Goal: Information Seeking & Learning: Understand process/instructions

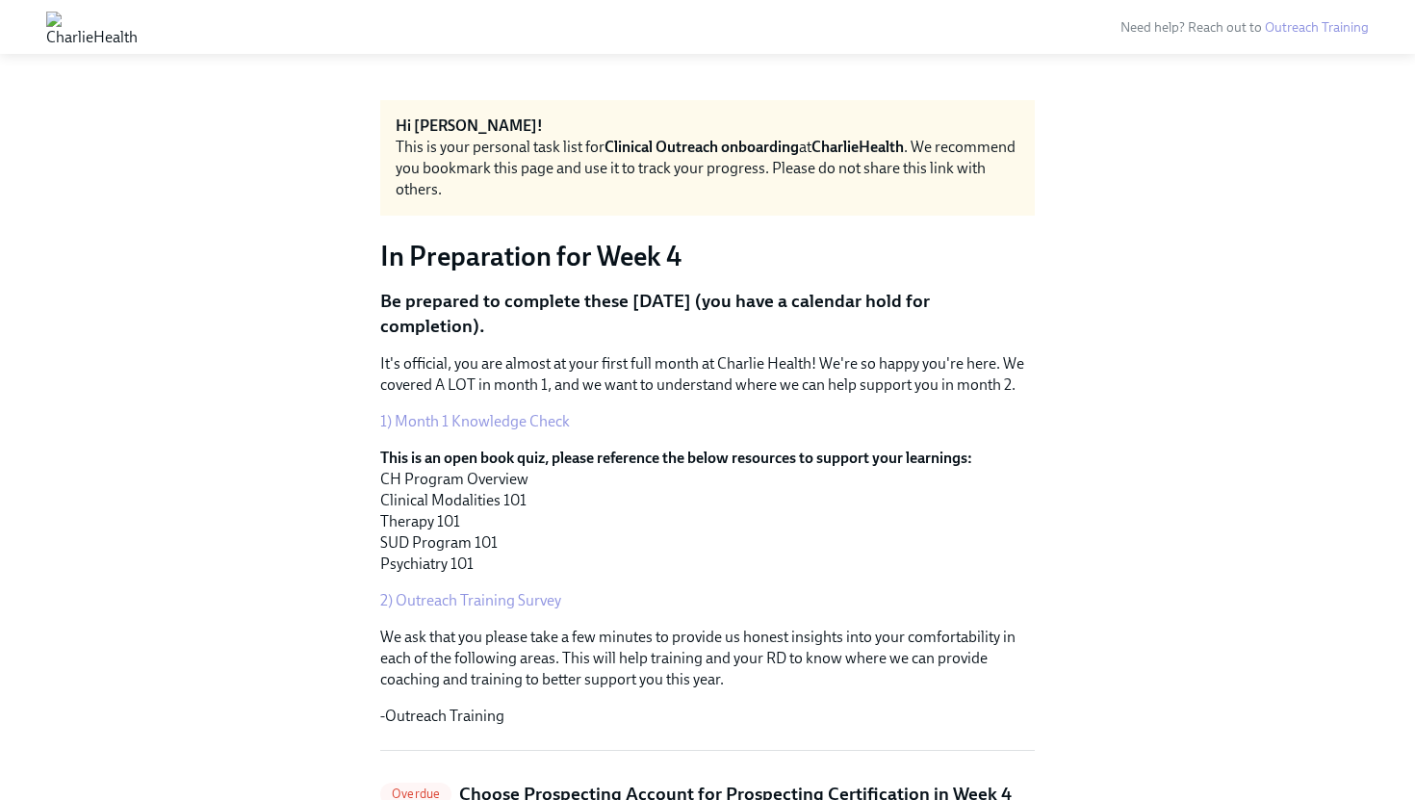
scroll to position [3963, 0]
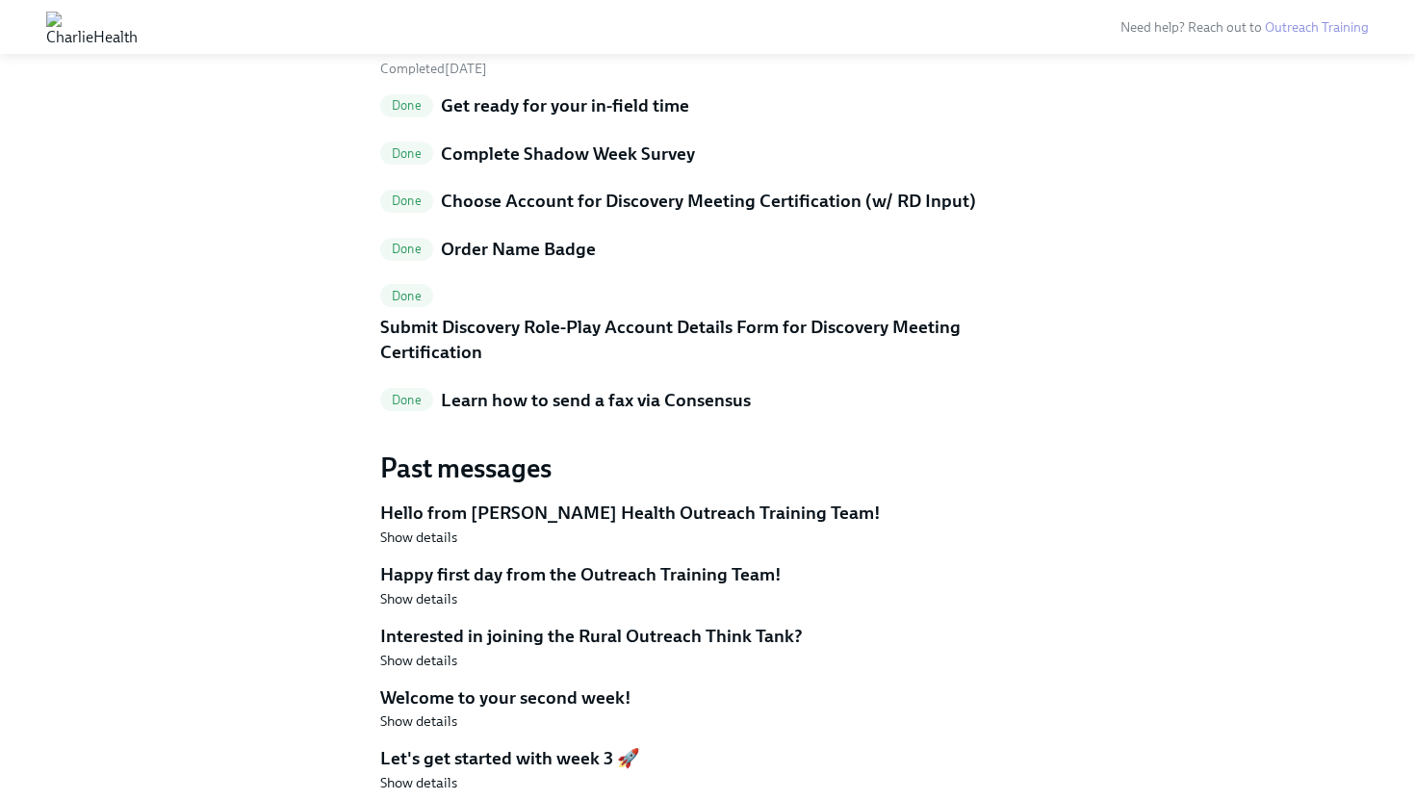
click at [563, 396] on h5 "Learn how to send a fax via Consensus" at bounding box center [596, 400] width 310 height 25
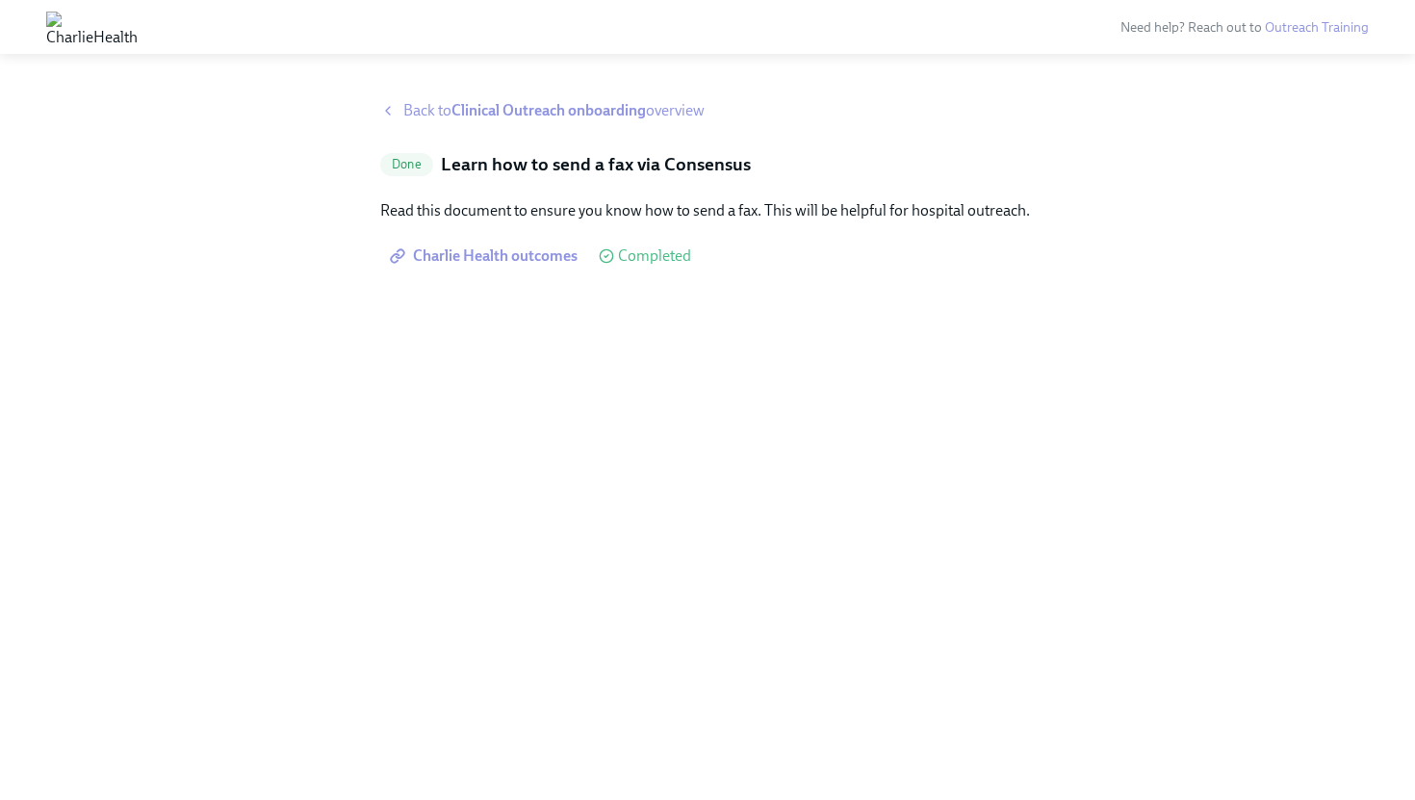
click at [532, 261] on span "Charlie Health outcomes" at bounding box center [486, 255] width 184 height 19
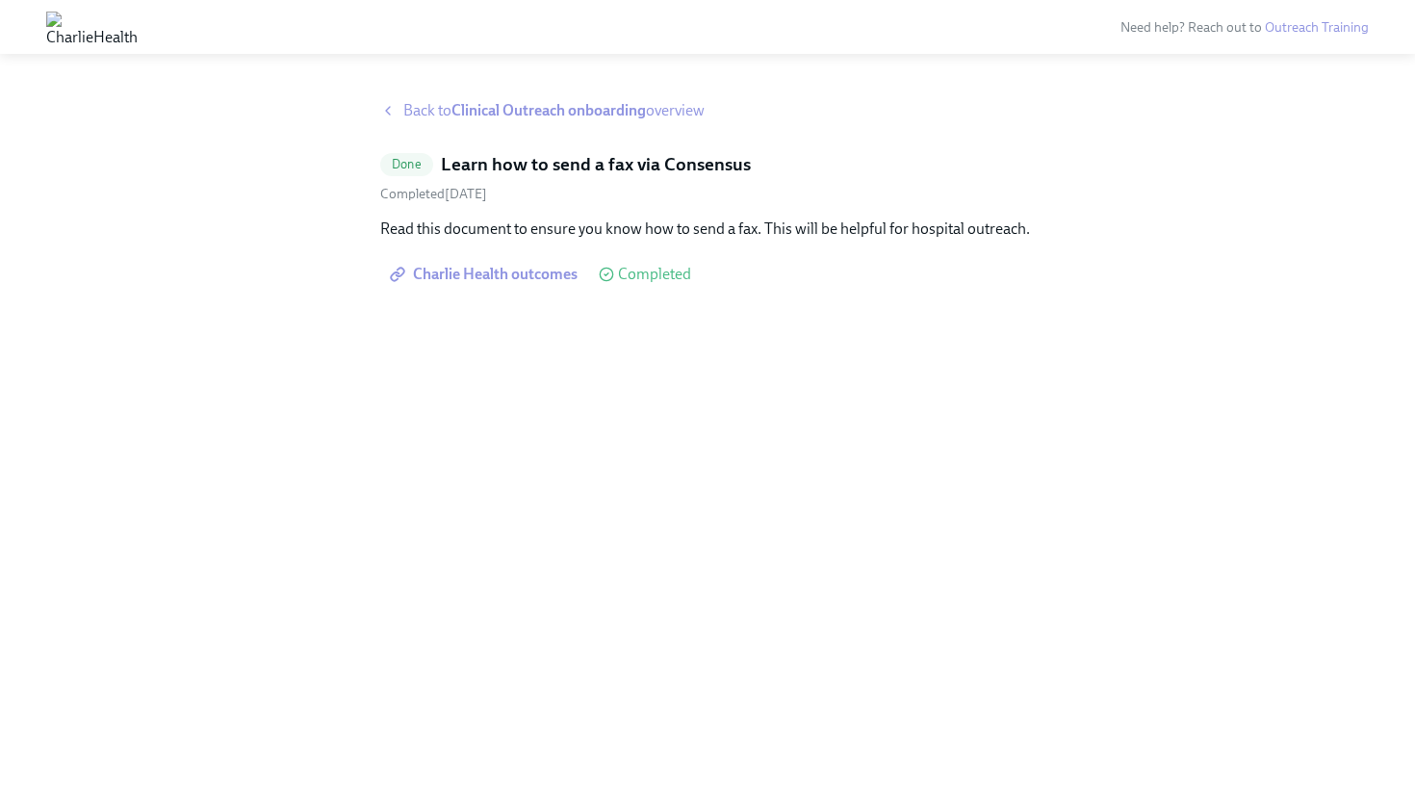
click at [497, 117] on strong "Clinical Outreach onboarding" at bounding box center [548, 110] width 194 height 18
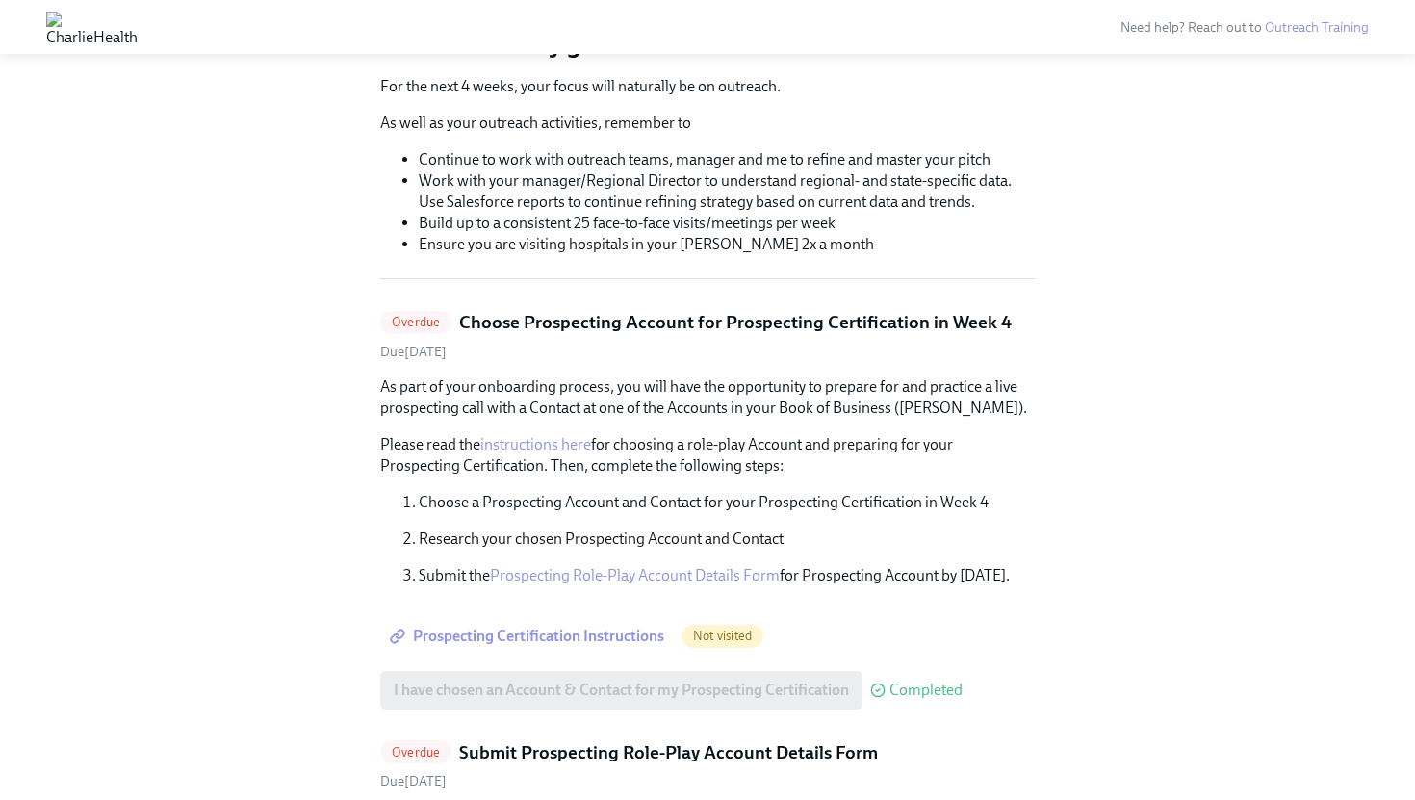
scroll to position [256, 0]
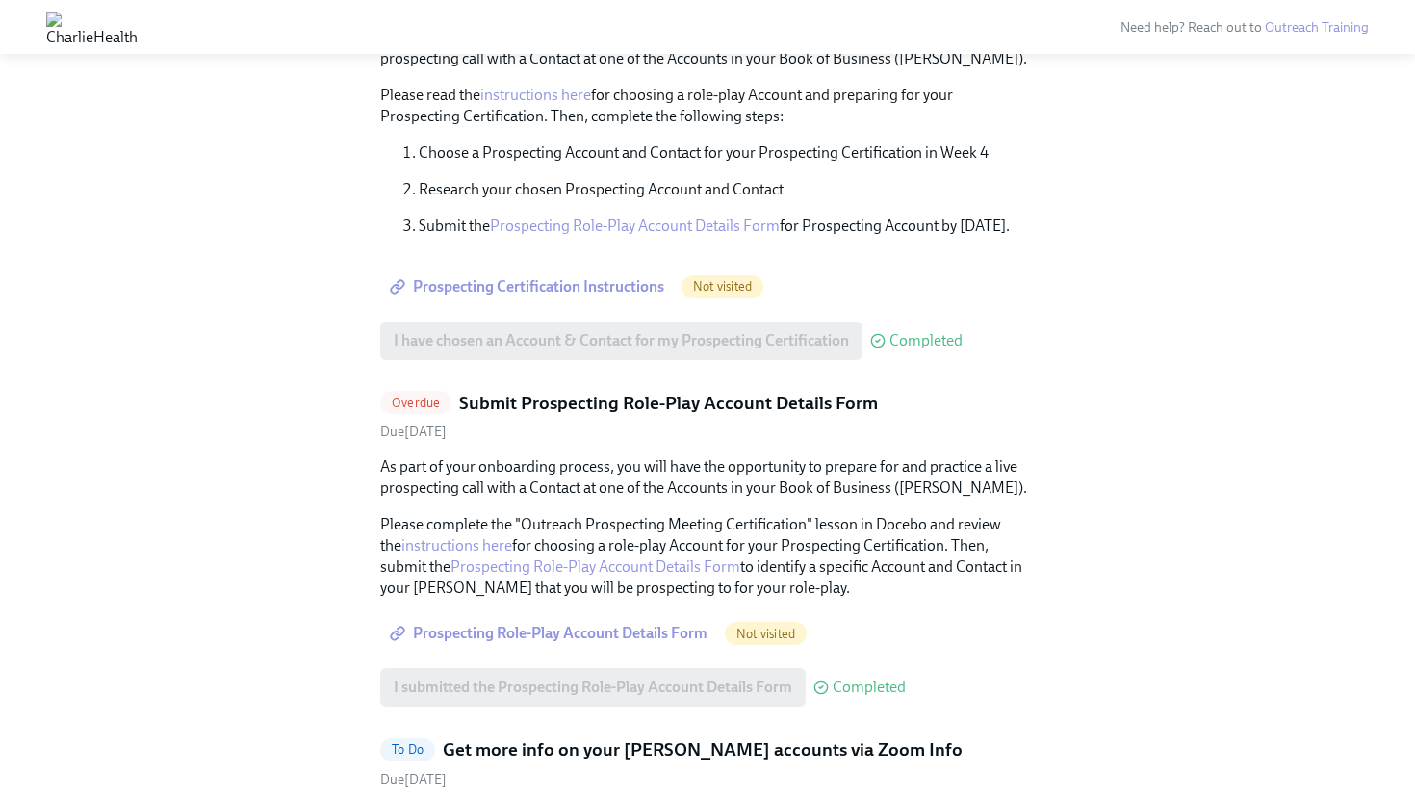
scroll to position [563, 0]
click at [565, 297] on link "Prospecting Certification Instructions" at bounding box center [528, 286] width 297 height 38
click at [534, 633] on span "Prospecting Role-Play Account Details Form" at bounding box center [551, 632] width 314 height 19
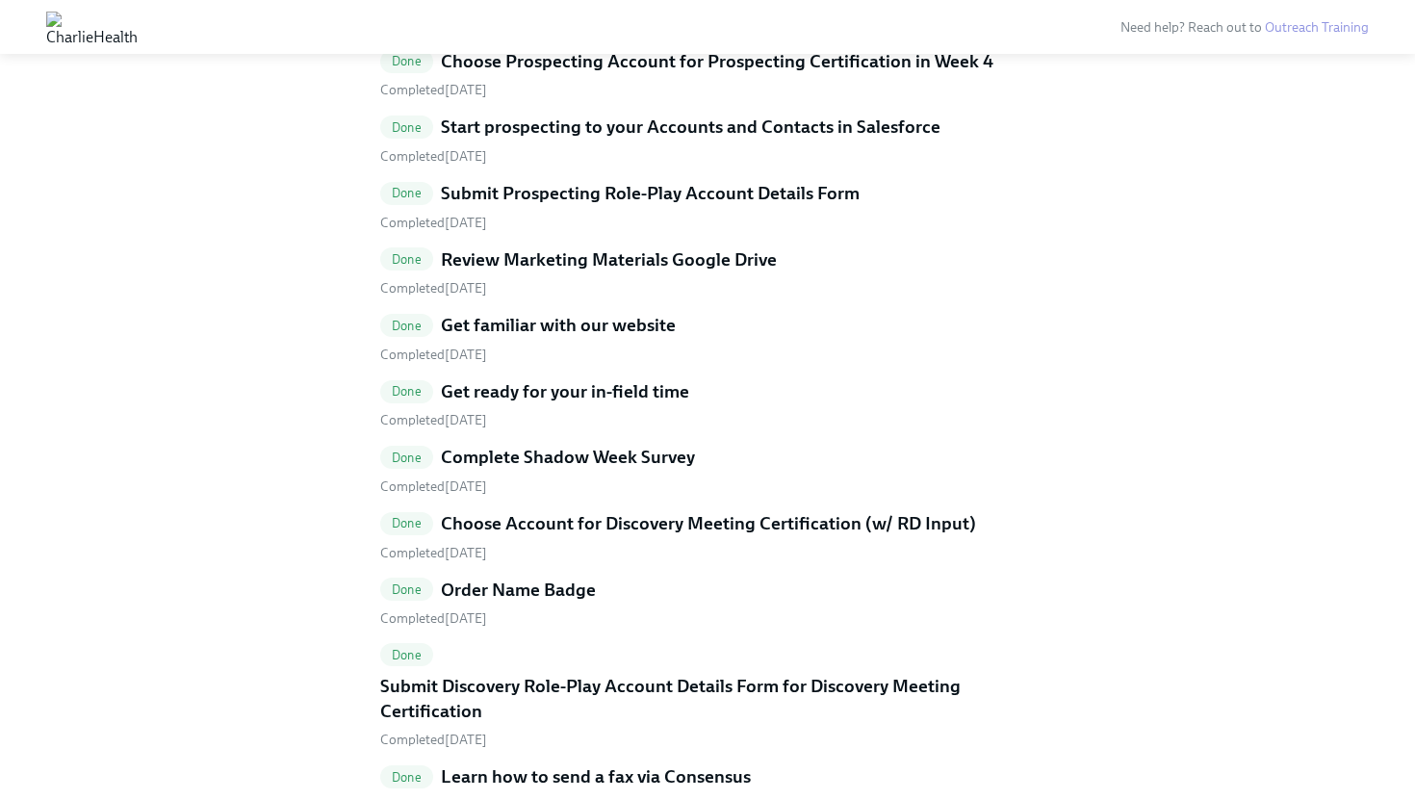
scroll to position [2460, 0]
